Goal: Task Accomplishment & Management: Complete application form

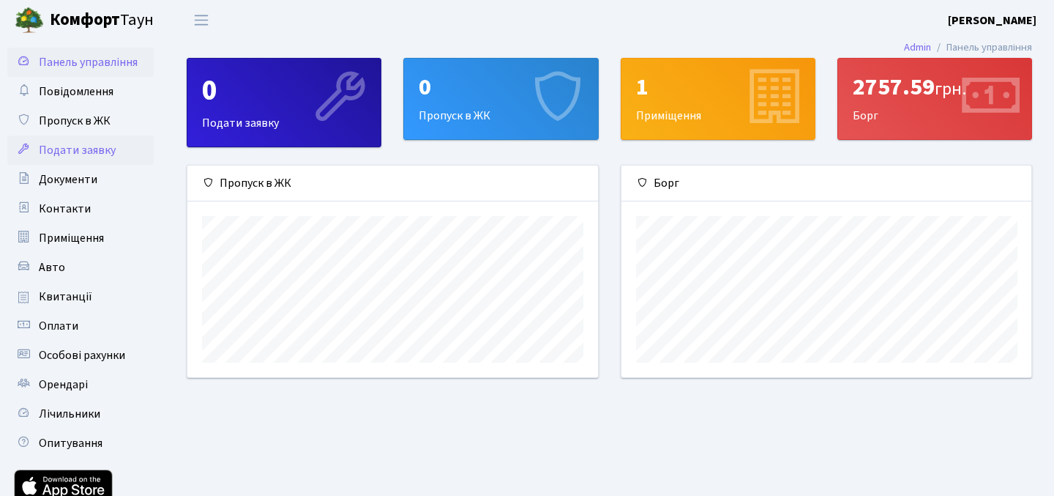
click at [123, 144] on link "Подати заявку" at bounding box center [80, 149] width 146 height 29
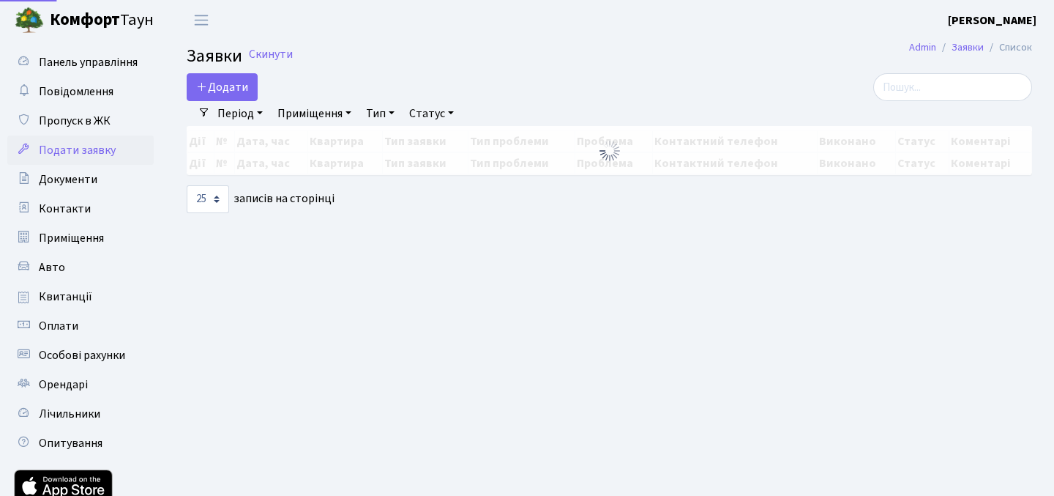
select select "25"
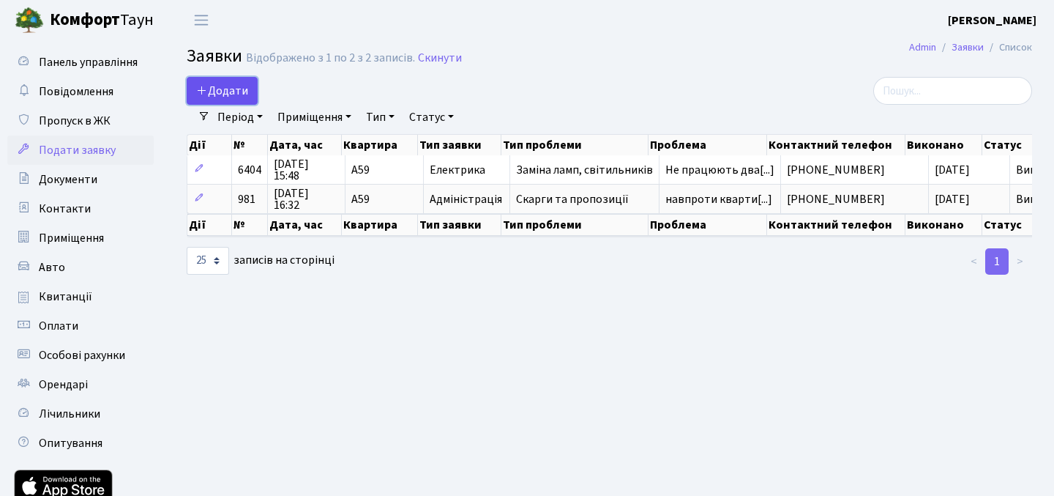
click at [240, 93] on span "Додати" at bounding box center [222, 91] width 52 height 16
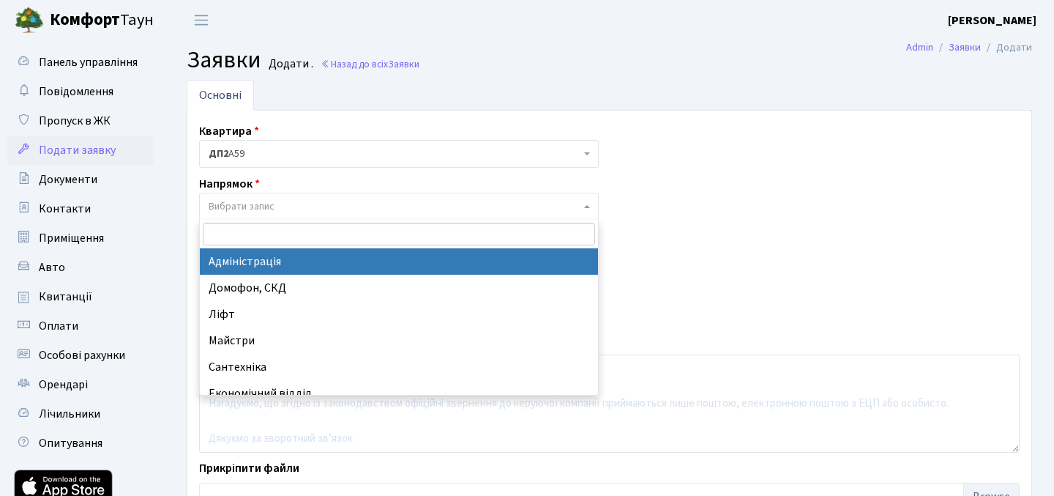
click at [329, 207] on span "Вибрати запис" at bounding box center [395, 206] width 372 height 15
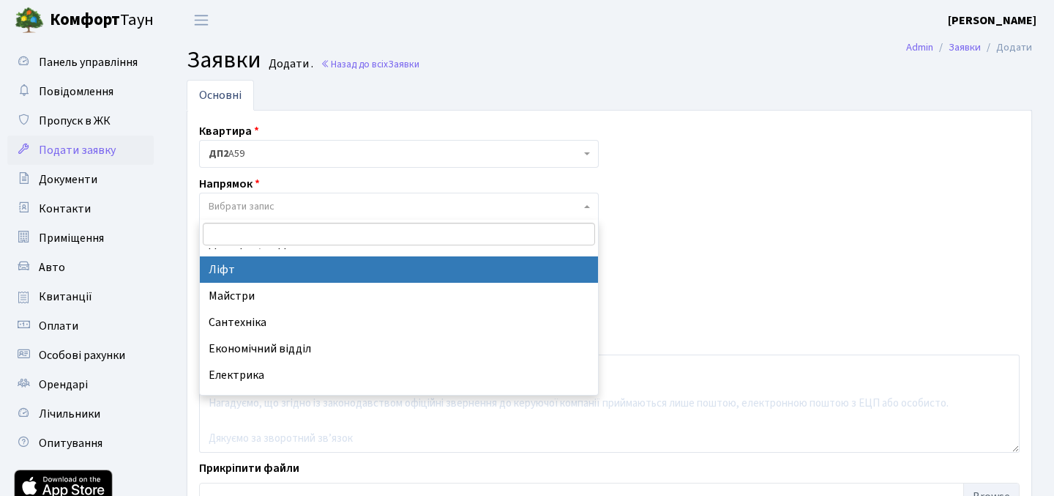
scroll to position [43, 0]
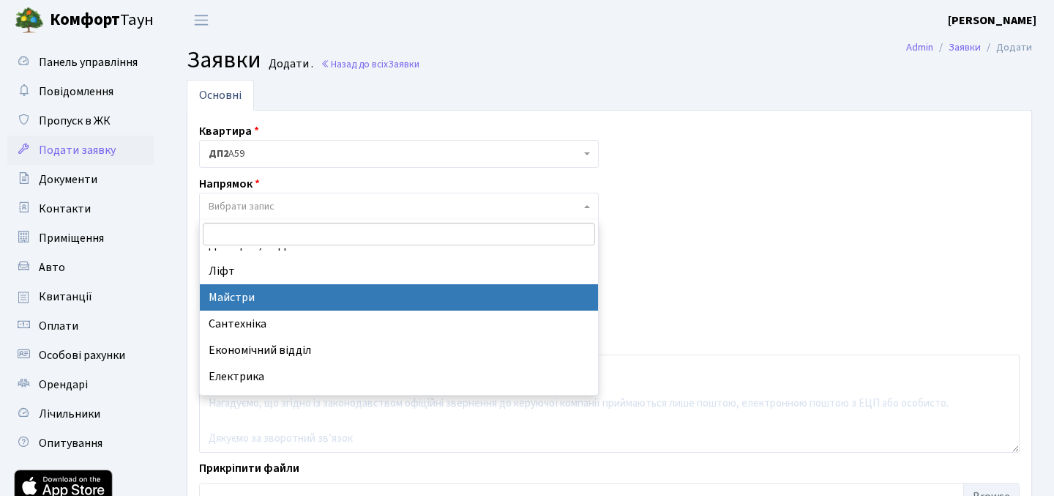
select select "1"
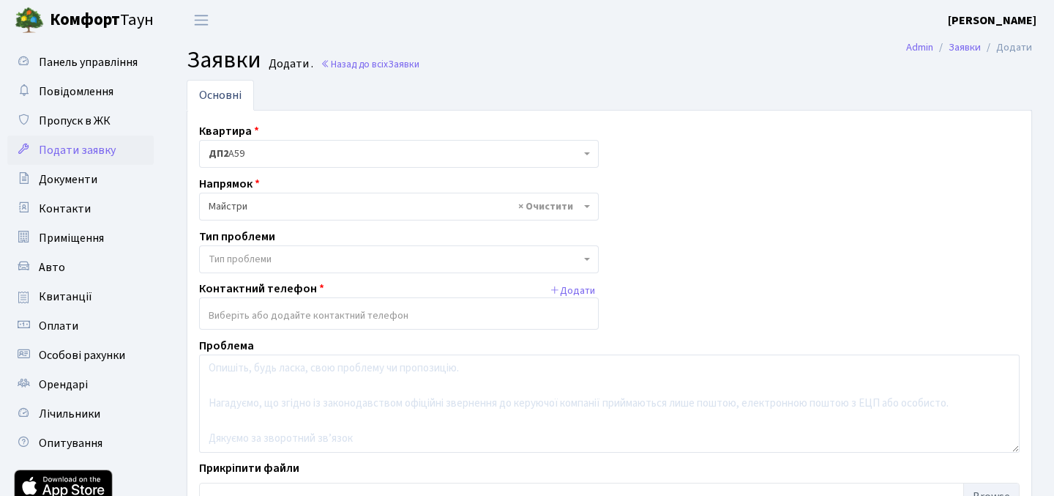
click at [376, 256] on span "Тип проблеми" at bounding box center [395, 259] width 372 height 15
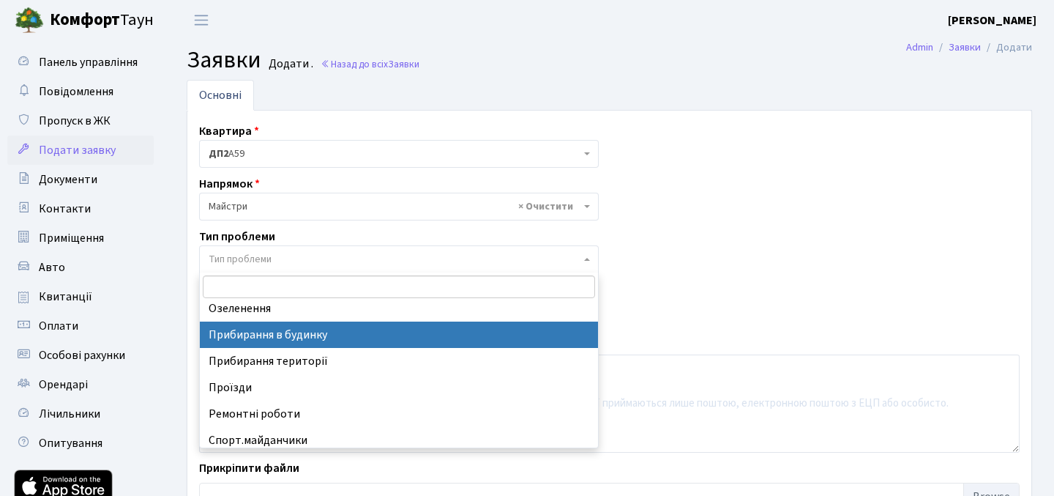
scroll to position [64, 0]
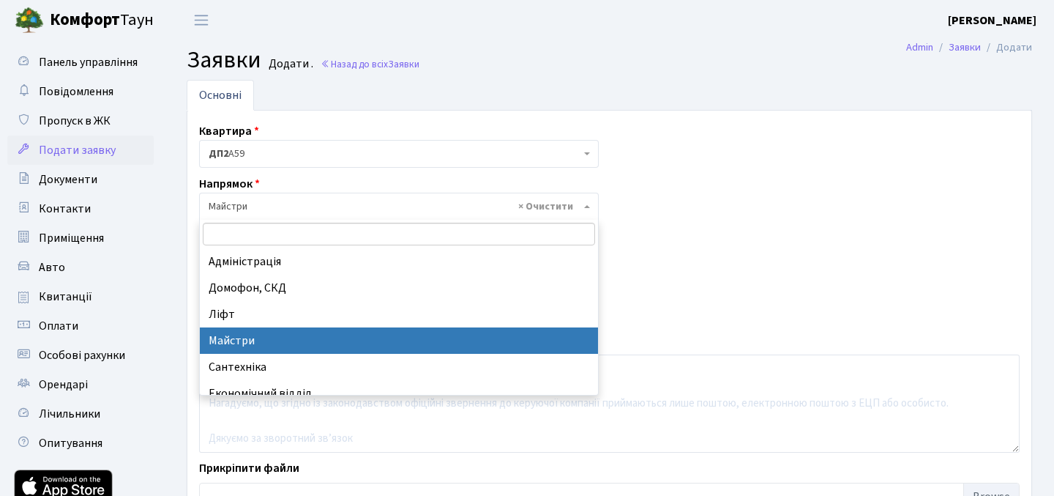
click at [406, 206] on span "× Майстри" at bounding box center [395, 206] width 372 height 15
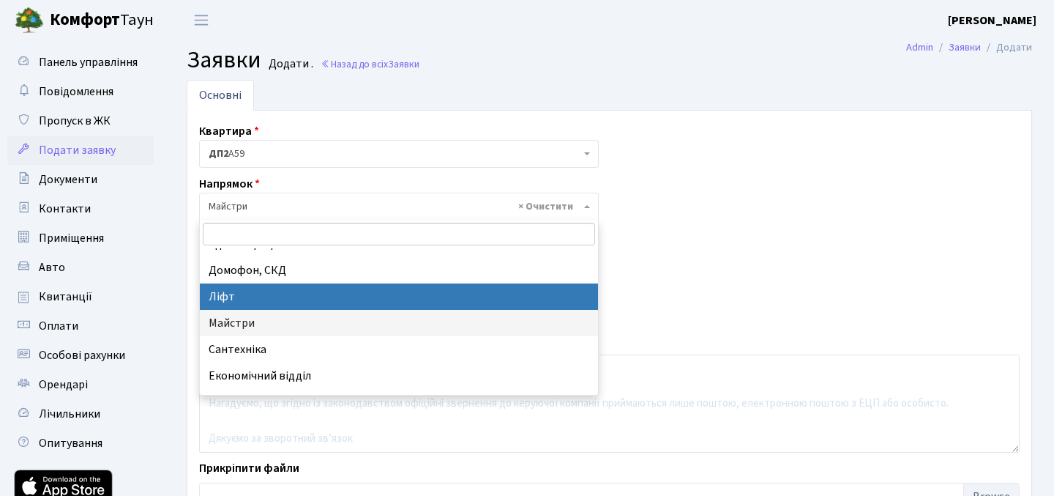
scroll to position [0, 0]
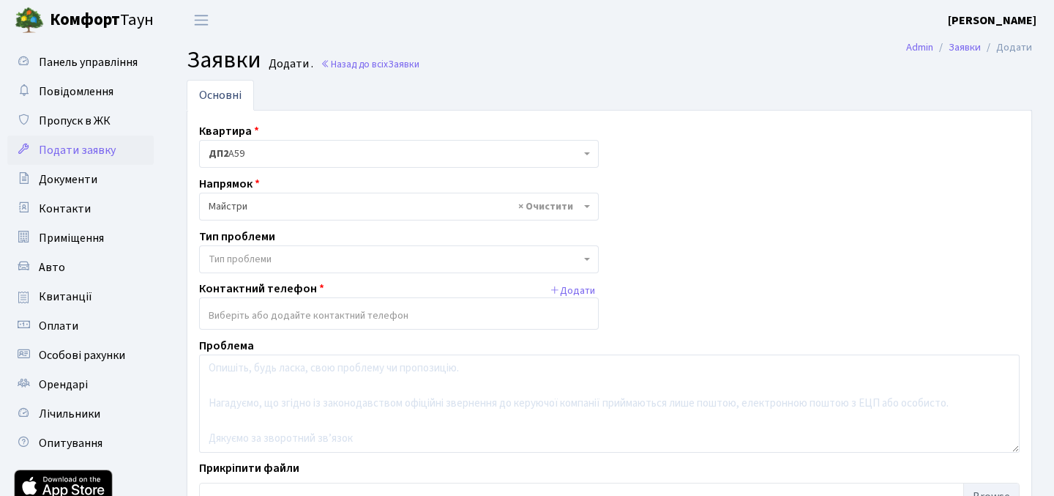
click at [425, 250] on span "Тип проблеми" at bounding box center [399, 259] width 400 height 28
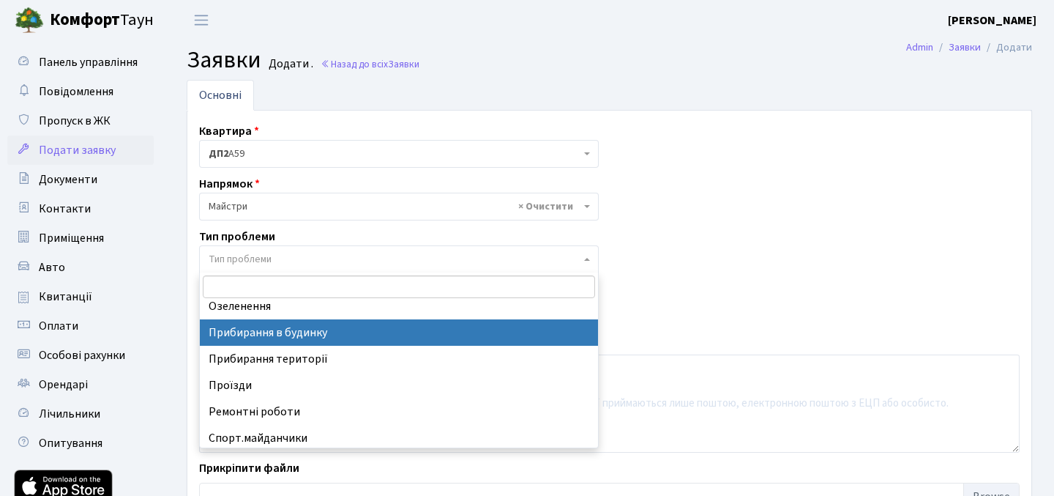
scroll to position [64, 0]
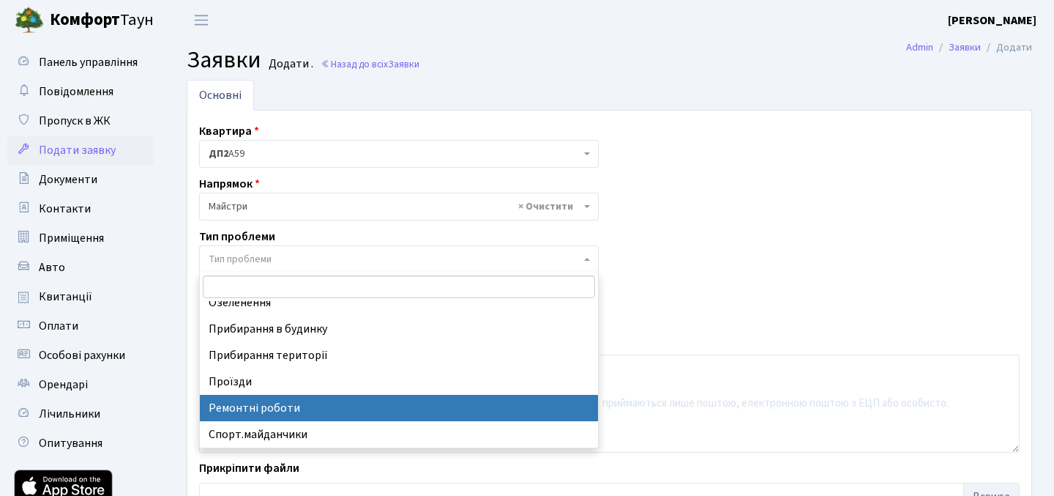
select select "62"
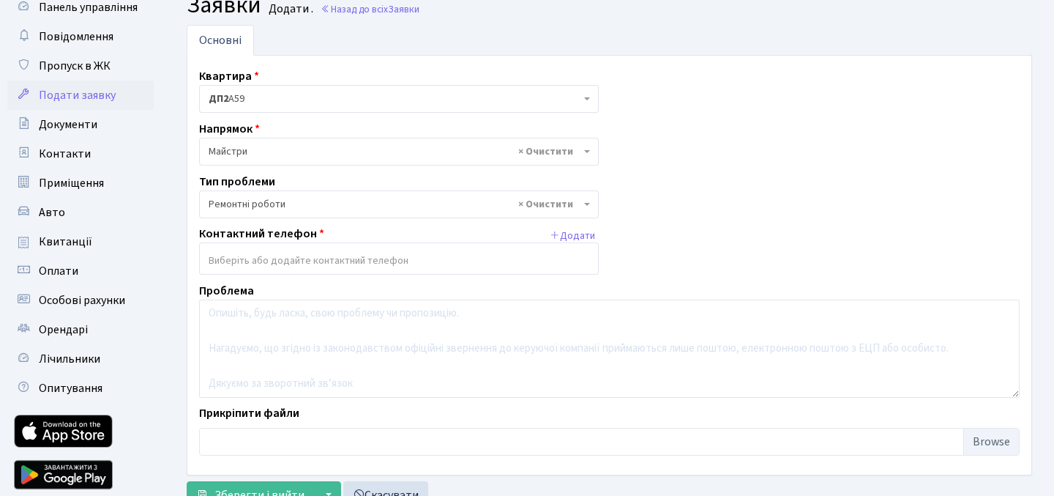
scroll to position [56, 0]
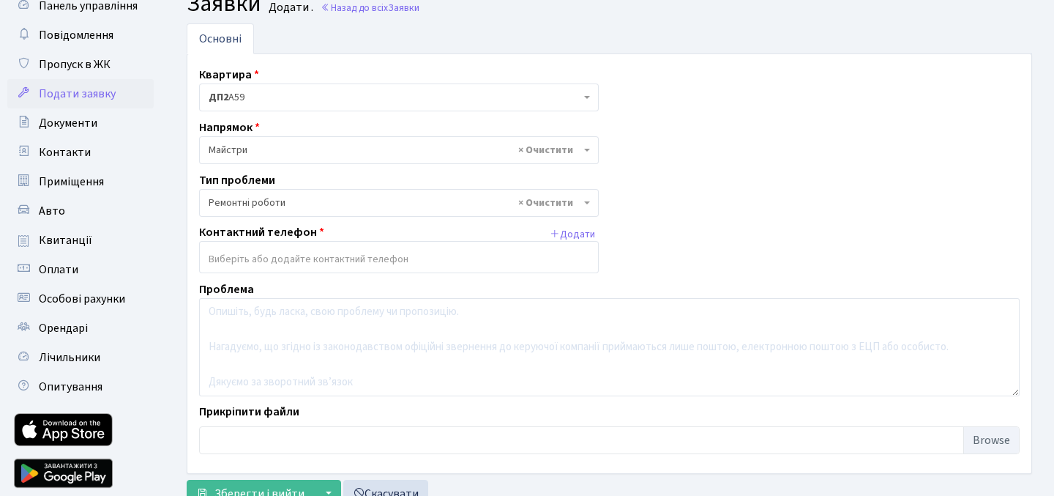
click at [410, 263] on input "search" at bounding box center [399, 259] width 398 height 26
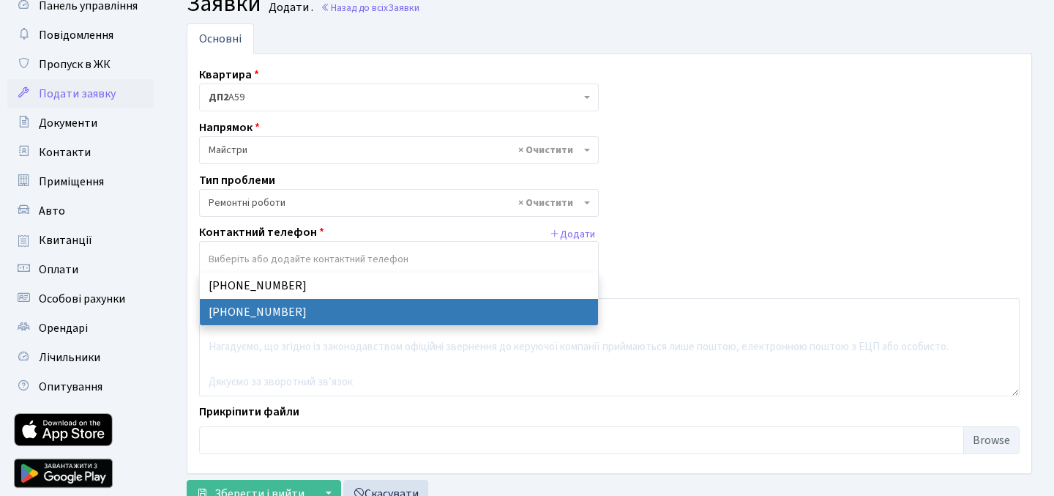
select select "126925"
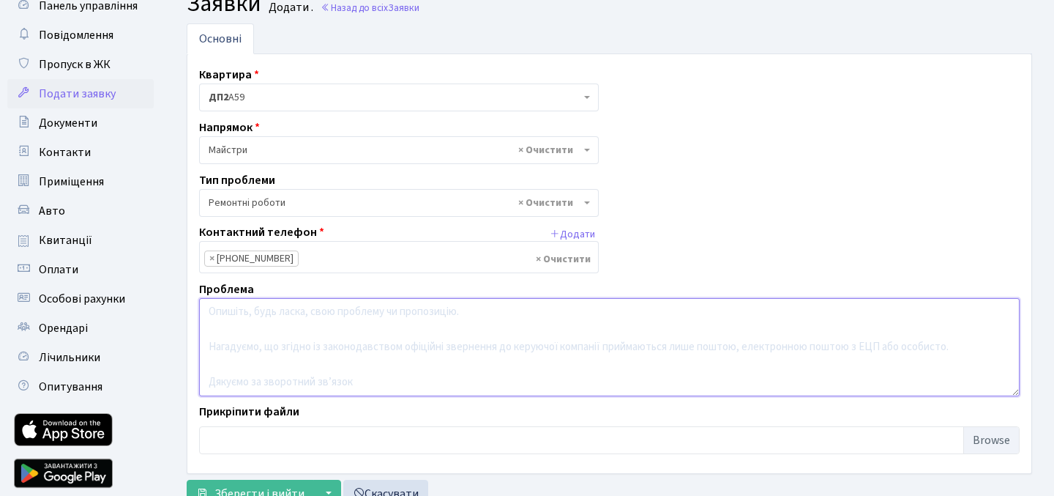
click at [364, 324] on textarea at bounding box center [609, 347] width 821 height 98
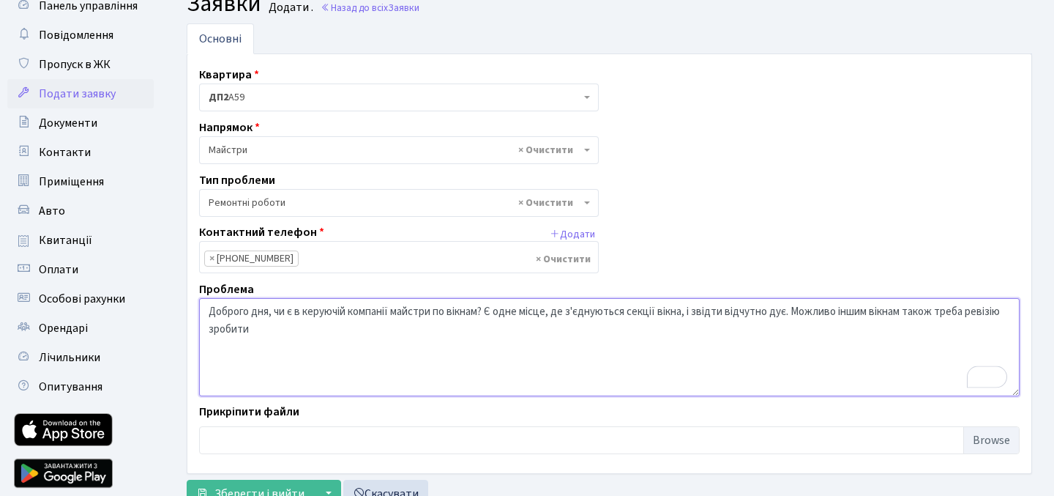
scroll to position [111, 0]
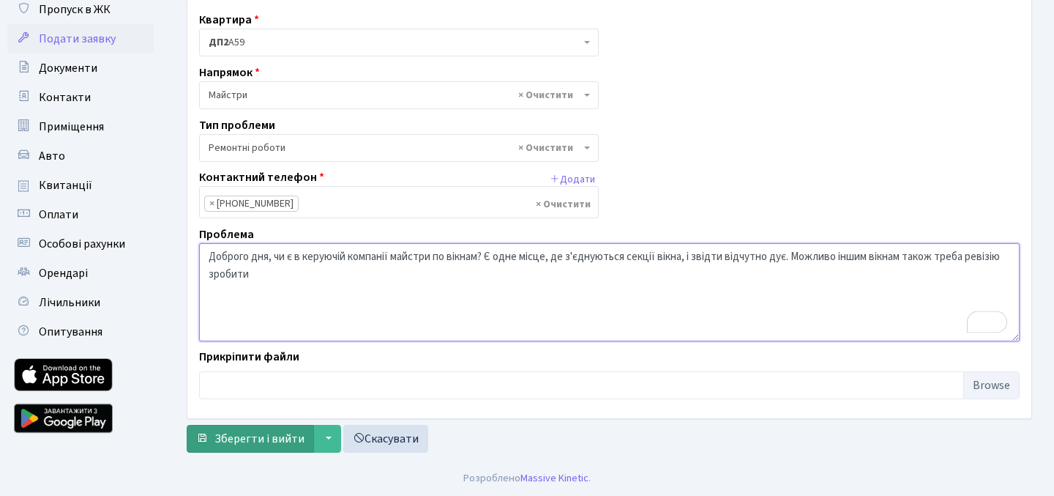
type textarea "Доброго дня, чи є в керуючій компанії майстри по вікнам? Є одне місце, де з'єдн…"
click at [282, 439] on span "Зберегти і вийти" at bounding box center [260, 439] width 90 height 16
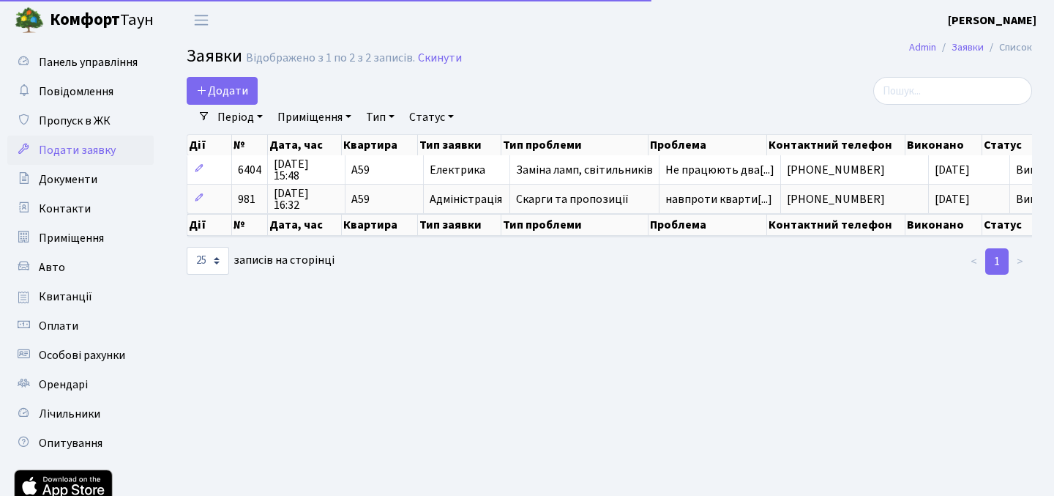
select select "25"
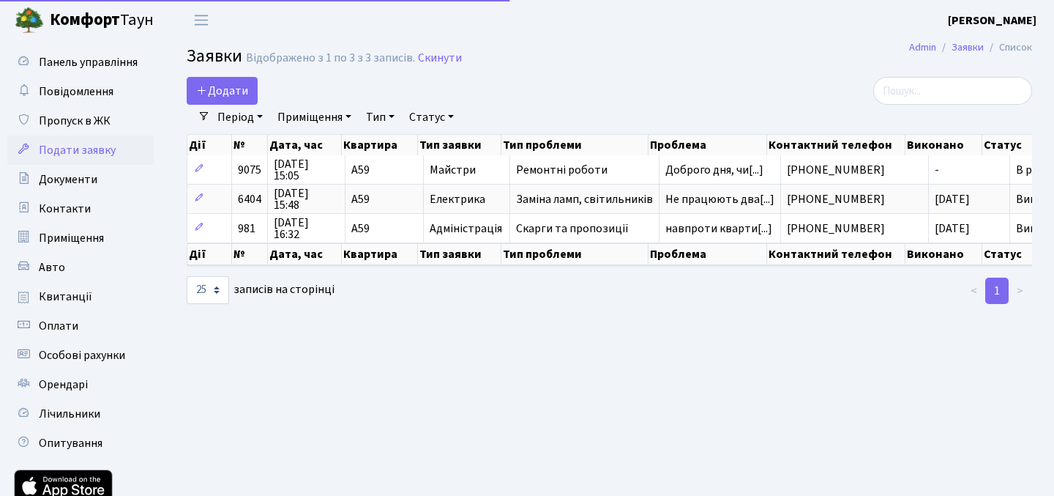
select select "25"
